Goal: Navigation & Orientation: Go to known website

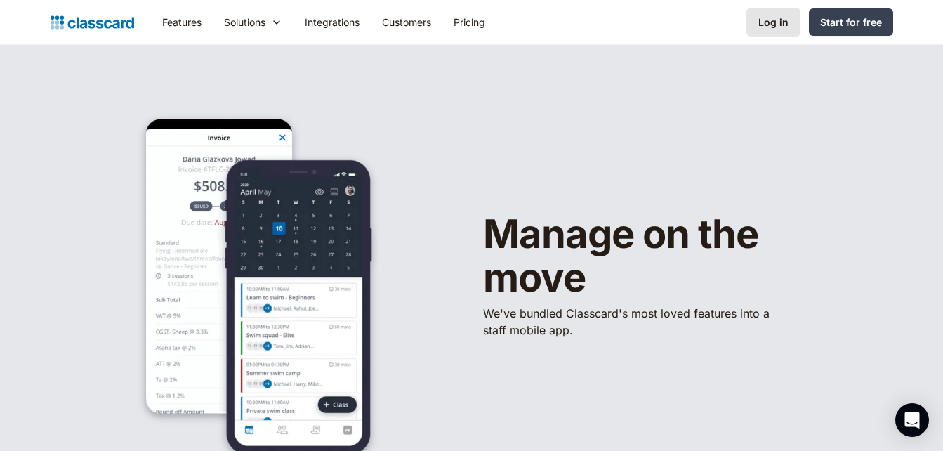
click at [775, 13] on link "Log in" at bounding box center [773, 22] width 54 height 29
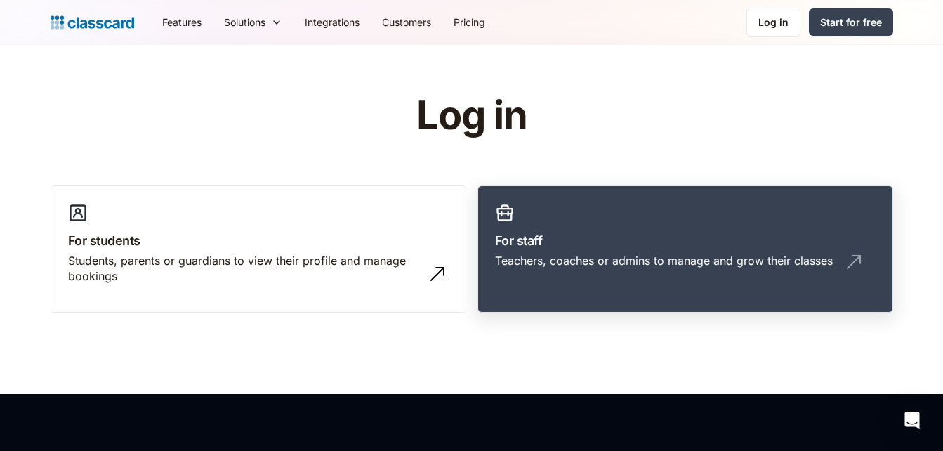
click at [637, 232] on h3 "For staff" at bounding box center [685, 240] width 380 height 19
